Goal: Go to known website: Go to known website

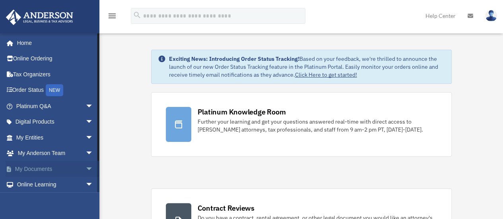
click at [85, 169] on span "arrow_drop_down" at bounding box center [93, 169] width 16 height 16
click at [35, 183] on link "Box" at bounding box center [58, 185] width 94 height 16
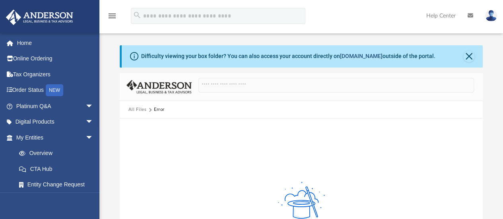
click at [355, 58] on link "[DOMAIN_NAME]" at bounding box center [361, 56] width 43 height 6
